Goal: Task Accomplishment & Management: Manage account settings

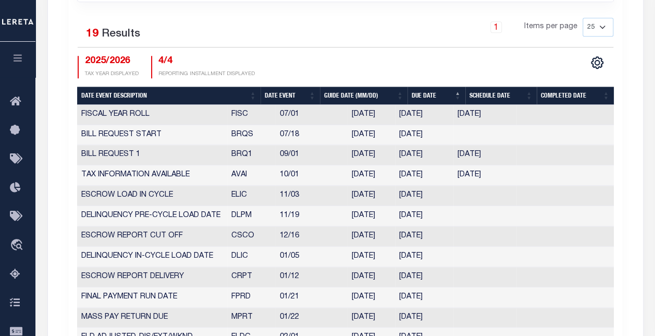
scroll to position [469, 0]
click at [381, 149] on td "08/29/2025" at bounding box center [371, 155] width 47 height 20
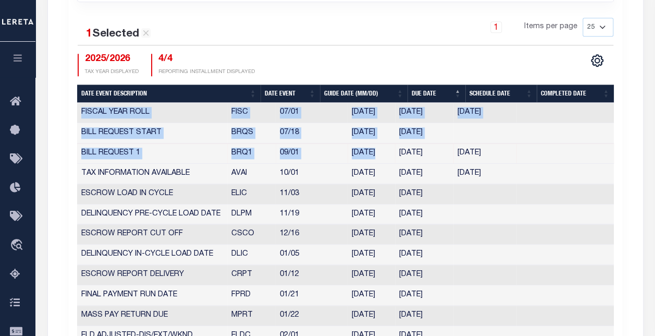
drag, startPoint x: 375, startPoint y: 147, endPoint x: 656, endPoint y: 153, distance: 281.6
click at [655, 153] on html "Home Taxers Summary Agency Summary Profile" at bounding box center [327, 228] width 655 height 1395
click at [511, 164] on td "10/01/2025" at bounding box center [485, 174] width 63 height 20
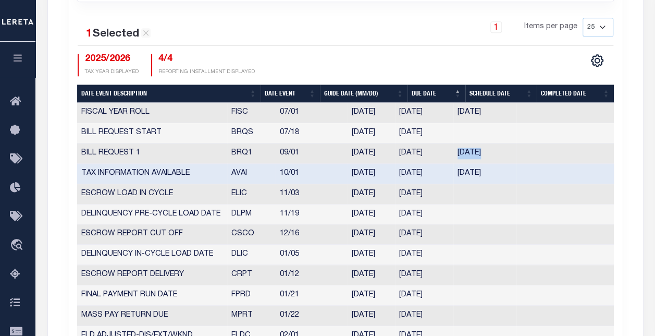
drag, startPoint x: 454, startPoint y: 143, endPoint x: 525, endPoint y: 149, distance: 70.6
click at [525, 149] on tr "BILL REQUEST 1 BRQ1 09/01 08/29/2025 08/22/2025 01/01/2000 6075349" at bounding box center [345, 153] width 537 height 20
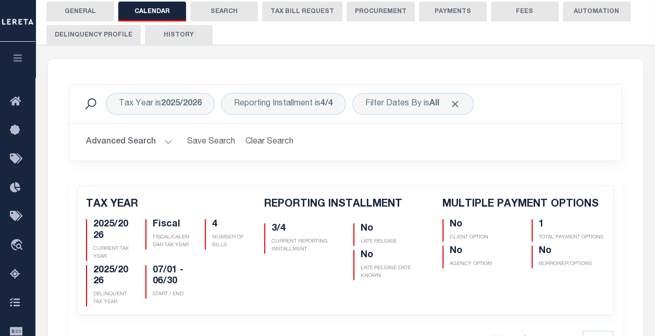
scroll to position [0, 0]
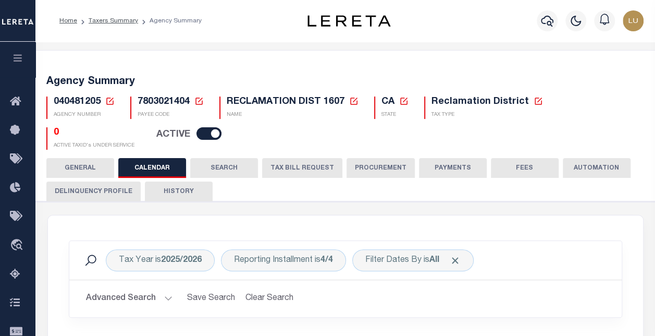
click at [107, 100] on icon at bounding box center [109, 100] width 9 height 9
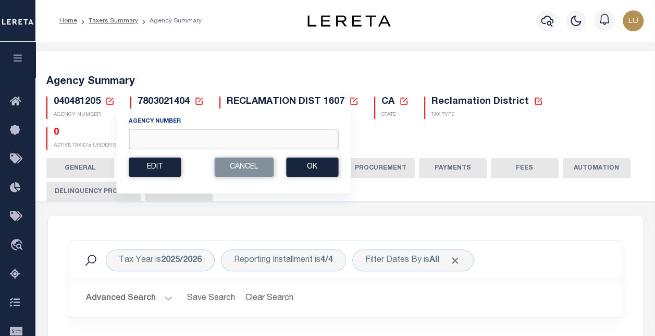
click at [194, 139] on input "Agency Number" at bounding box center [234, 139] width 210 height 20
paste input "60030233"
type input "60030233"
click at [316, 167] on button "Ok" at bounding box center [312, 166] width 52 height 19
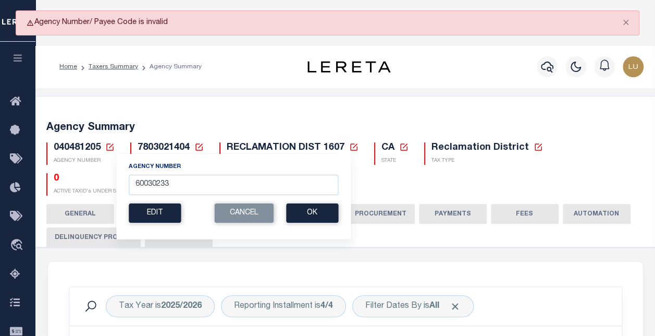
click at [236, 223] on div "Agency Number 60030233 Edit Cancel Ok New Agency Number Cancel Ok" at bounding box center [234, 196] width 236 height 86
click at [198, 143] on icon at bounding box center [198, 146] width 9 height 9
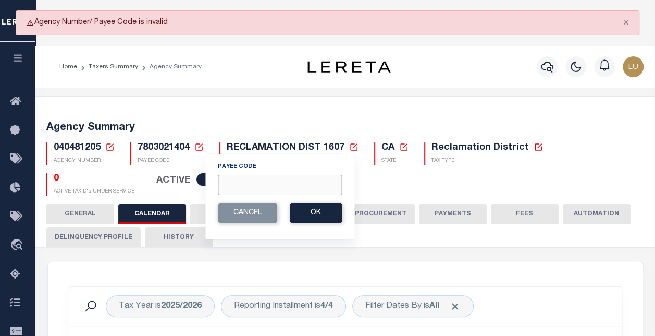
click at [246, 184] on input "Payee Code" at bounding box center [280, 185] width 124 height 20
paste input "60030233"
type input "60030233"
click at [311, 210] on button "Ok" at bounding box center [316, 212] width 52 height 19
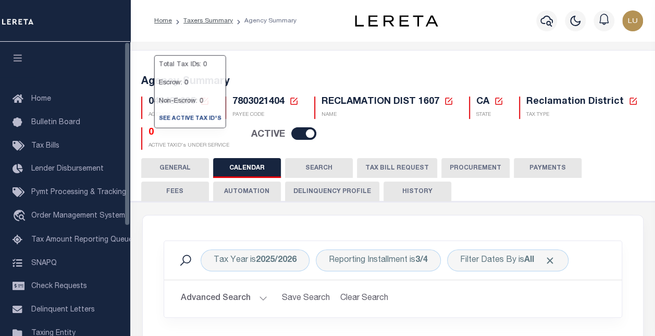
drag, startPoint x: 271, startPoint y: 69, endPoint x: 232, endPoint y: 84, distance: 42.4
click at [269, 69] on div "Agency Summary 040481205 Agency Number Edit Cancel Ok New Agency Number Cancel …" at bounding box center [393, 110] width 529 height 95
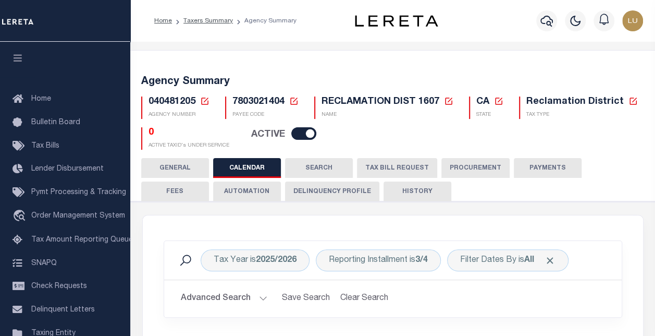
click at [201, 97] on icon at bounding box center [204, 100] width 9 height 9
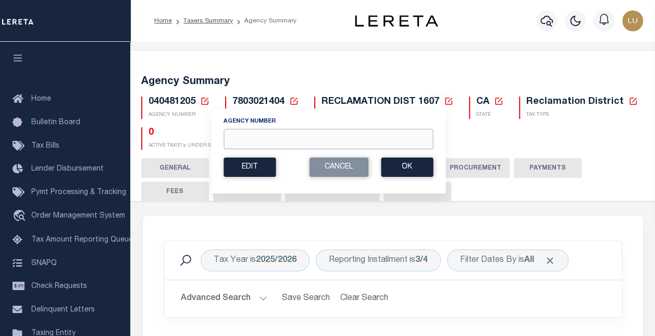
click at [285, 140] on input "Agency Number" at bounding box center [329, 139] width 210 height 20
paste input "040010000"
type input "040010000"
click at [399, 168] on button "Ok" at bounding box center [407, 166] width 52 height 19
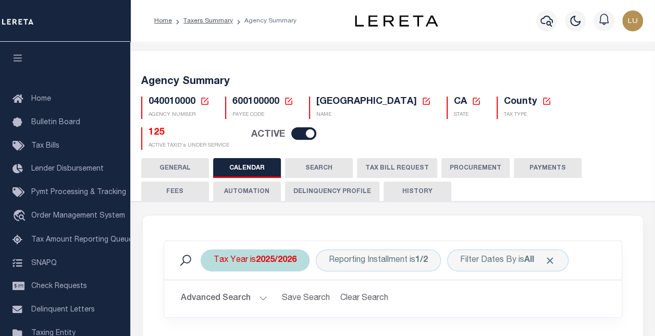
click at [289, 256] on b "2025/2026" at bounding box center [276, 260] width 41 height 8
select select "2025/2026"
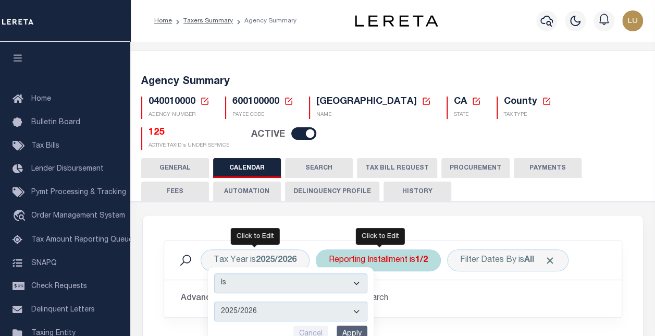
click at [412, 249] on div "Reporting Installment is 1/2" at bounding box center [378, 260] width 125 height 22
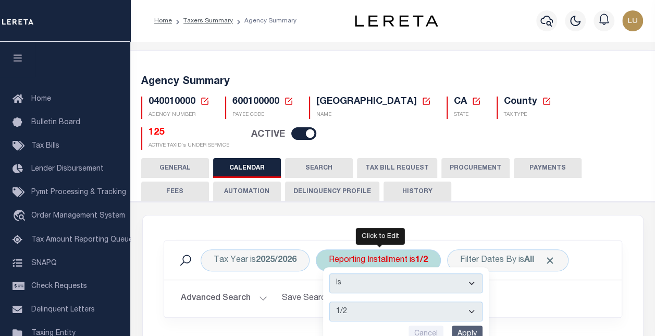
click at [389, 301] on select "1/2 2/2" at bounding box center [406, 311] width 153 height 20
select select "2/2"
click at [330, 301] on select "1/2 2/2" at bounding box center [406, 311] width 153 height 20
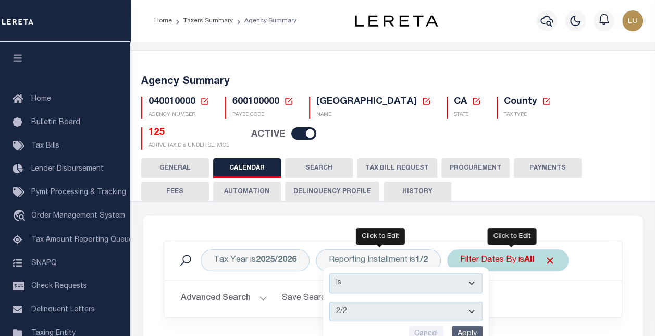
scroll to position [104, 0]
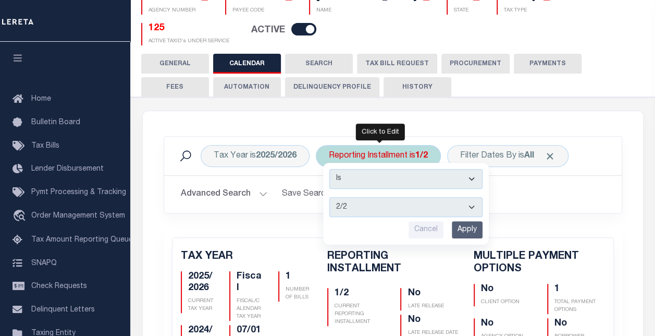
click at [468, 221] on input "Apply" at bounding box center [467, 229] width 31 height 17
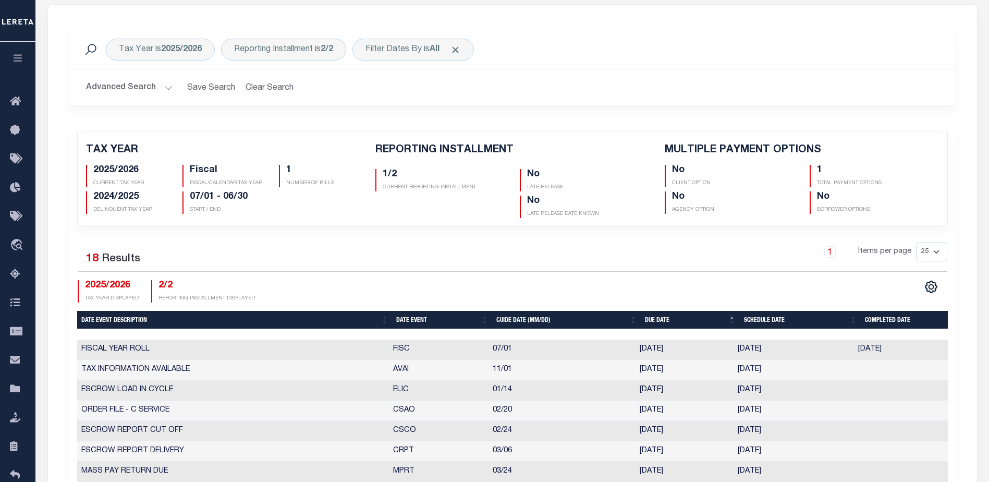
scroll to position [0, 0]
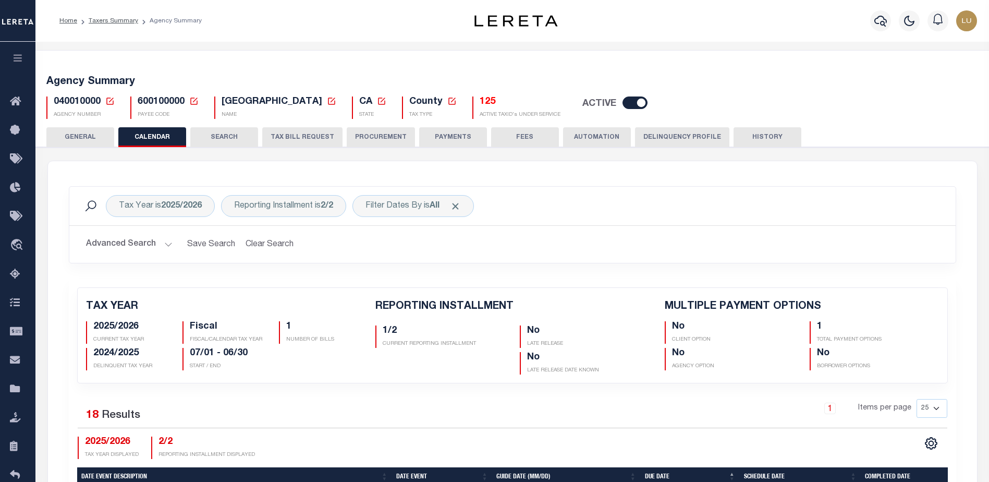
click at [111, 98] on icon at bounding box center [109, 100] width 9 height 9
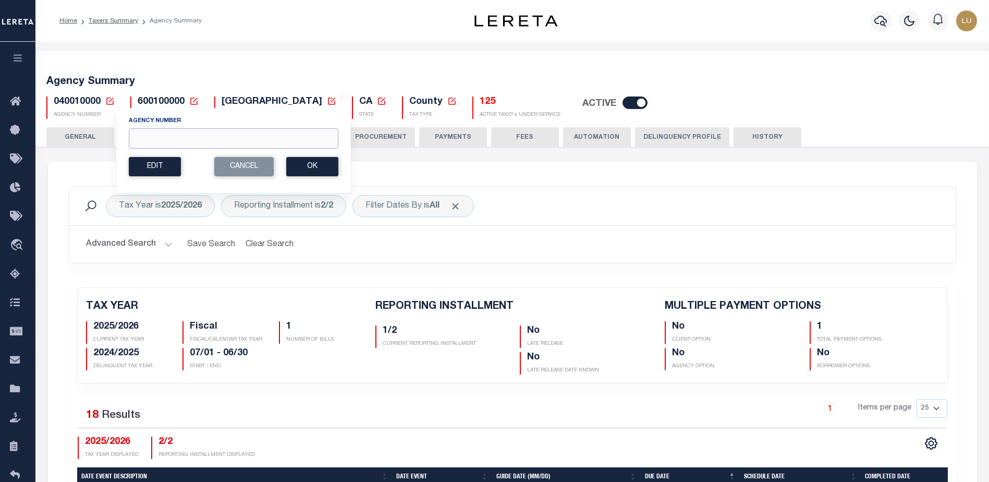
click at [207, 140] on input "Agency Number" at bounding box center [234, 138] width 210 height 20
paste input "060021101"
type input "060021101"
click at [304, 165] on button "Ok" at bounding box center [312, 166] width 52 height 19
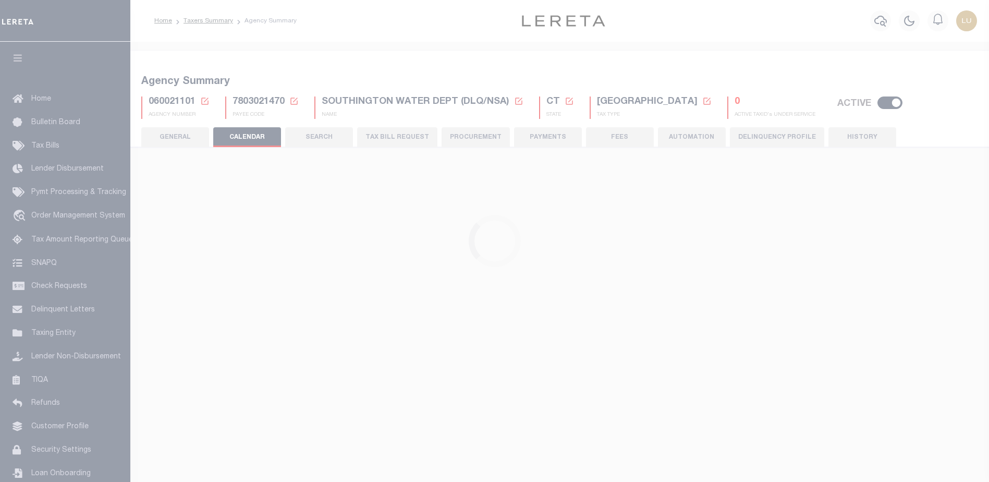
checkbox input "false"
type input "1"
click at [360, 206] on div "Reporting Installment is 3/4" at bounding box center [378, 291] width 125 height 192
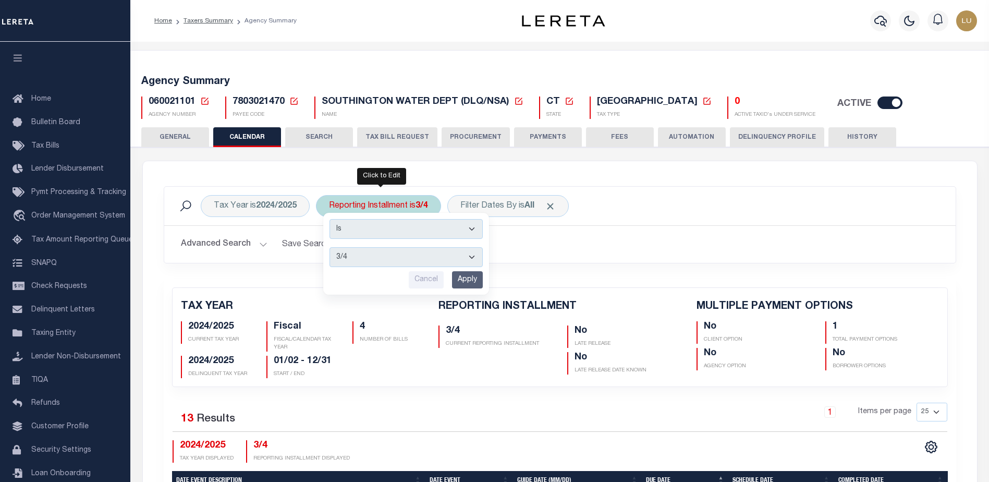
select select "4/4"
click at [330, 247] on select "1/4 2/4 3/4 4/4" at bounding box center [406, 257] width 153 height 20
click at [463, 274] on input "Apply" at bounding box center [467, 279] width 31 height 17
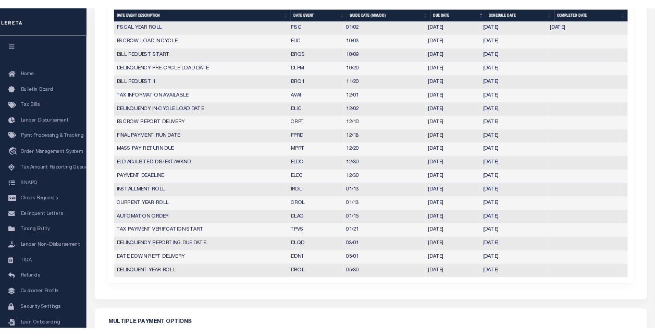
scroll to position [313, 0]
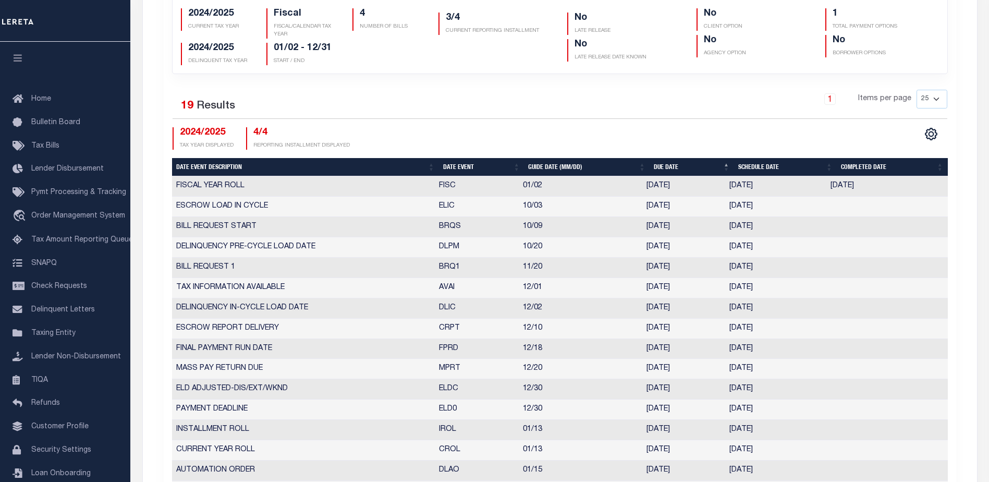
drag, startPoint x: 721, startPoint y: 206, endPoint x: 765, endPoint y: 207, distance: 44.9
click at [763, 208] on tr "ESCROW LOAD IN CYCLE ELIC 10/03 10/03/2025 10/03/2025 10353670" at bounding box center [560, 207] width 776 height 20
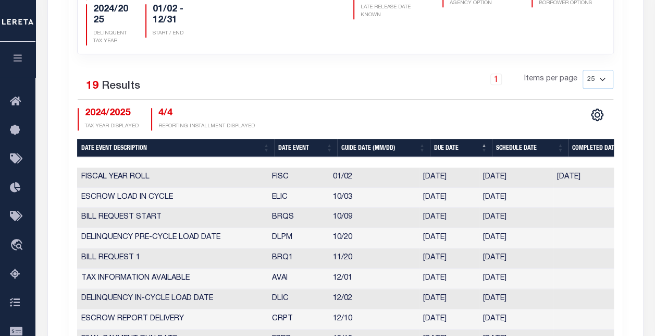
scroll to position [209, 0]
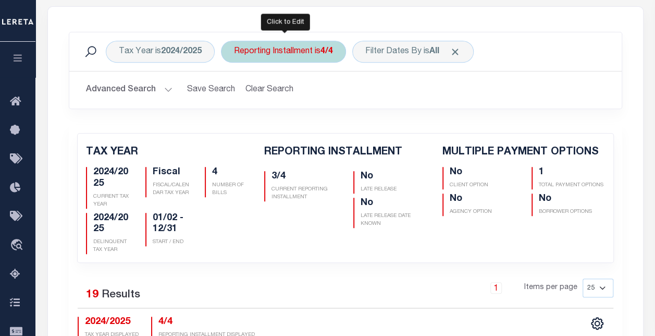
click at [263, 54] on div "Reporting Installment is 4/4" at bounding box center [283, 52] width 125 height 22
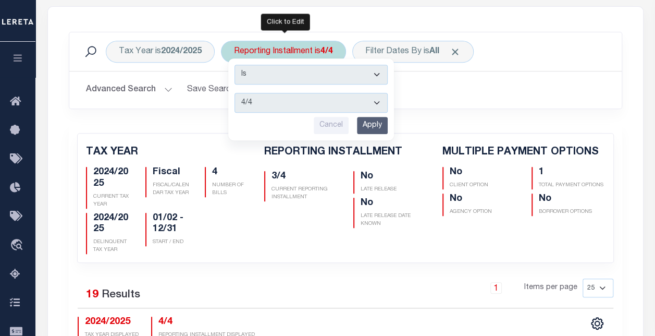
click at [282, 99] on select "1/4 2/4 3/4 4/4" at bounding box center [311, 103] width 153 height 20
select select "3/4"
click at [235, 93] on select "1/4 2/4 3/4 4/4" at bounding box center [311, 103] width 153 height 20
click at [381, 120] on input "Apply" at bounding box center [372, 125] width 31 height 17
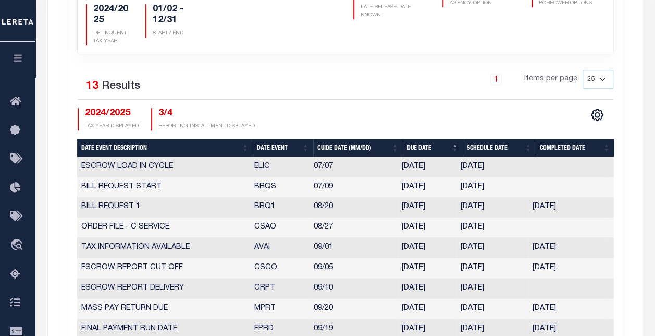
scroll to position [469, 0]
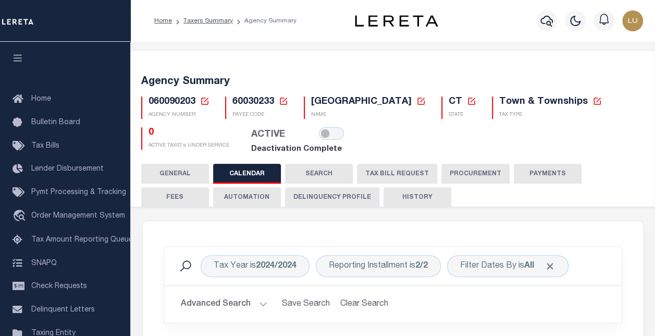
click at [421, 193] on button "HISTORY" at bounding box center [418, 197] width 68 height 20
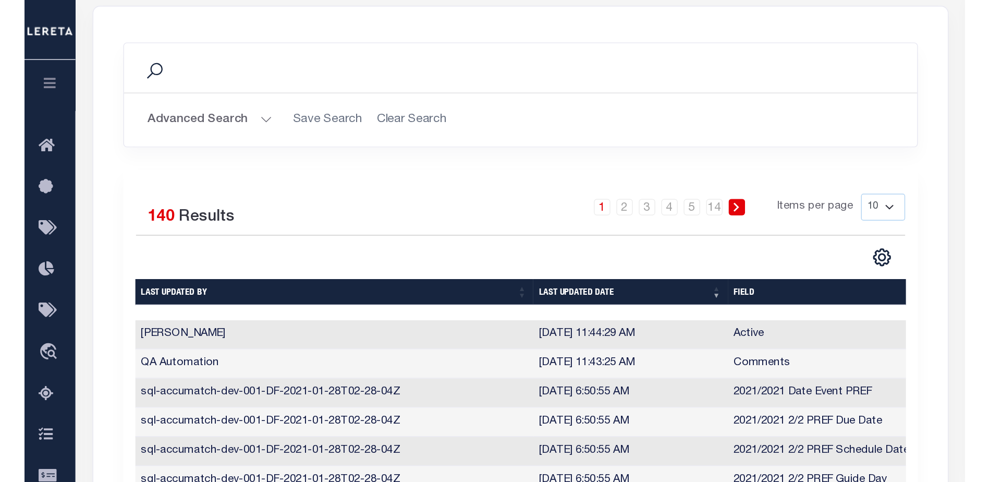
scroll to position [216, 0]
